Goal: Navigation & Orientation: Find specific page/section

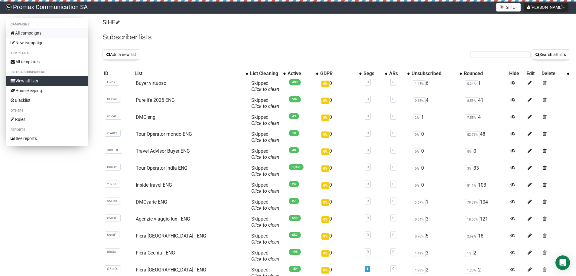
click at [40, 34] on link "All campaigns" at bounding box center [47, 33] width 82 height 10
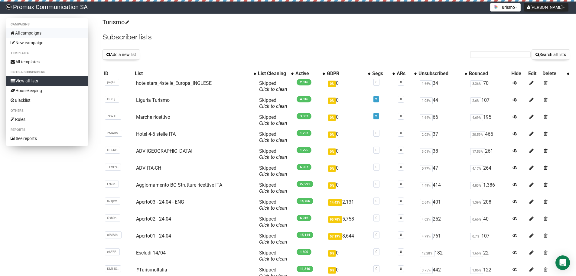
click at [36, 32] on link "All campaigns" at bounding box center [47, 33] width 82 height 10
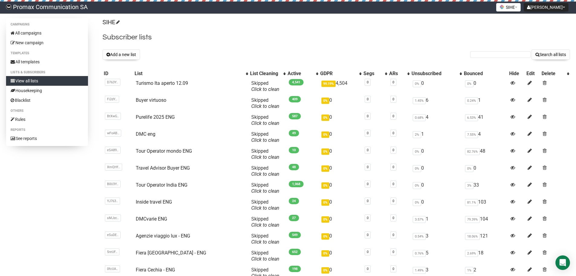
click at [260, 59] on div "Add a new list Search all lists" at bounding box center [337, 54] width 468 height 10
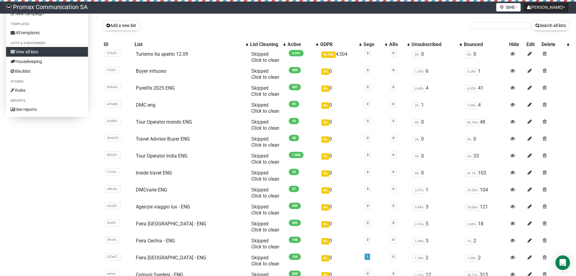
drag, startPoint x: 258, startPoint y: 32, endPoint x: 257, endPoint y: 55, distance: 22.7
click at [174, 54] on link "Turismo Ita aperto 12.09" at bounding box center [162, 54] width 52 height 6
